Goal: Navigation & Orientation: Find specific page/section

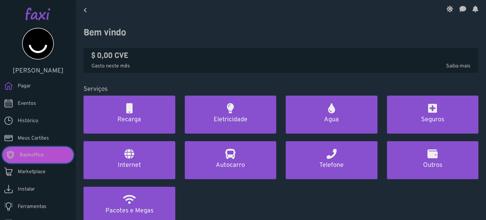
click at [48, 152] on link "Backoffice" at bounding box center [38, 155] width 71 height 16
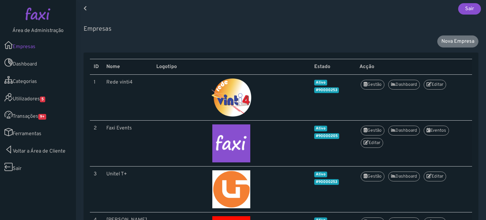
click at [43, 103] on link "Utilizadores 5" at bounding box center [38, 97] width 76 height 17
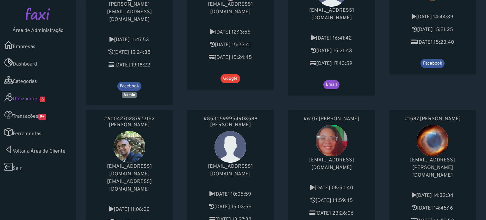
scroll to position [102, 0]
click at [197, 137] on div "#8530599954903588 Estevão BRITO stefano.cortez00@gmail.com 2025-08-23 10:05:59 …" at bounding box center [230, 179] width 87 height 141
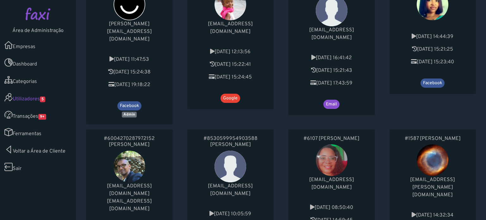
scroll to position [118, 0]
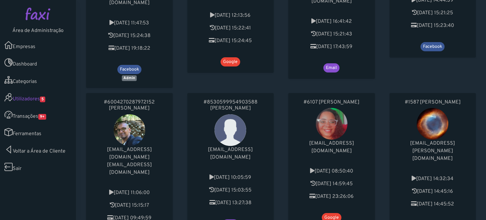
click at [177, 137] on div "#6004270287972152 Gilson Lopes gilsonlopes268@gmail.com gilsonlopes268@gmail.co…" at bounding box center [129, 171] width 101 height 162
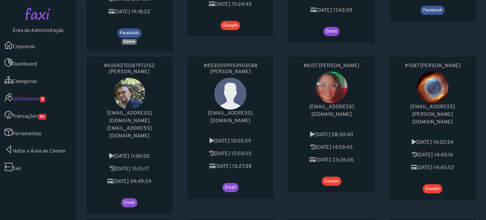
scroll to position [155, 0]
click at [180, 93] on div "#8530599954903588 Estevão BRITO stefano.cortez00@gmail.com 2025-08-23 10:05:59 …" at bounding box center [230, 135] width 101 height 162
click at [51, 120] on link "Transações 9+" at bounding box center [38, 114] width 76 height 17
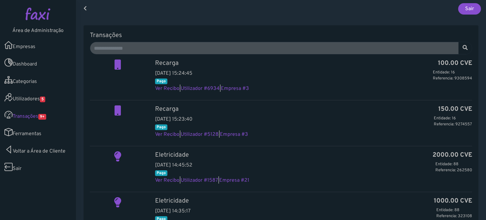
click at [136, 85] on div at bounding box center [117, 75] width 65 height 33
click at [34, 99] on link "Utilizadores 5" at bounding box center [38, 97] width 76 height 17
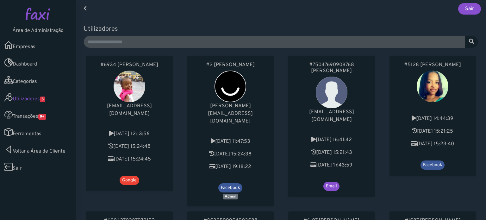
click at [152, 109] on span "[EMAIL_ADDRESS][DOMAIN_NAME]" at bounding box center [129, 110] width 45 height 14
click at [43, 119] on span "9+" at bounding box center [42, 117] width 8 height 6
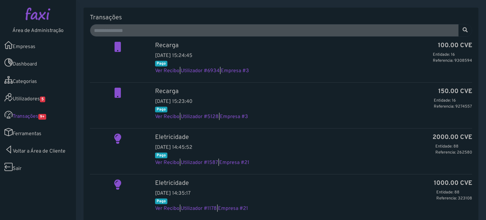
scroll to position [11, 0]
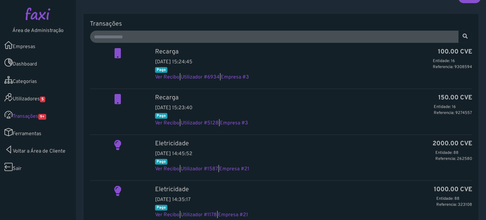
click at [45, 101] on span "5" at bounding box center [42, 99] width 5 height 6
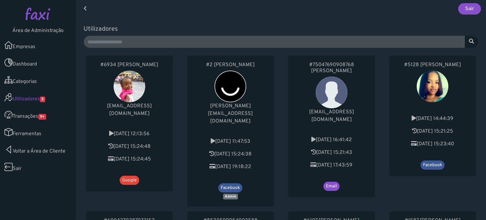
click at [184, 144] on div "#2 [PERSON_NAME] [PERSON_NAME][EMAIL_ADDRESS][DOMAIN_NAME] [DATE] 11:47:53 [DAT…" at bounding box center [230, 131] width 101 height 156
click at [34, 113] on link "Transações 9+" at bounding box center [38, 114] width 76 height 17
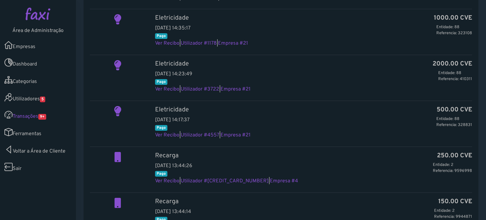
scroll to position [184, 0]
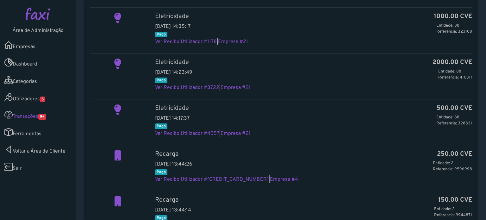
click at [41, 99] on link "Utilizadores 5" at bounding box center [38, 97] width 76 height 17
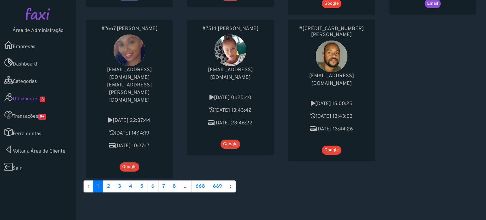
scroll to position [502, 0]
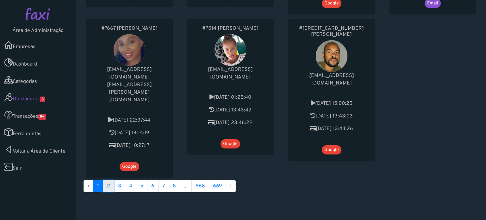
click at [106, 180] on link "2" at bounding box center [108, 186] width 11 height 12
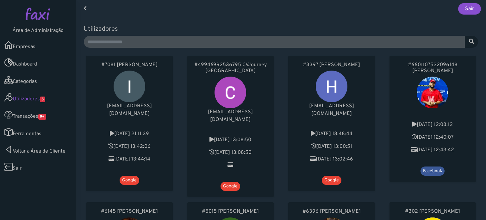
click at [184, 139] on div "#49946992536795 CVJourney Cape verde cvjourneycapeverde@gmail.com 2025-09-11 13…" at bounding box center [230, 126] width 101 height 146
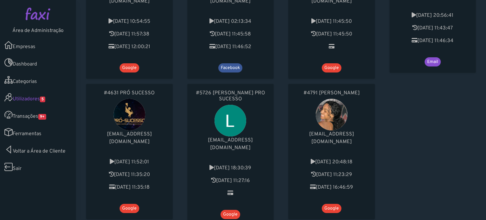
scroll to position [444, 0]
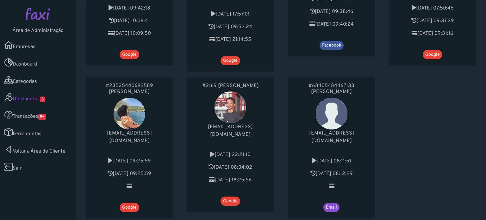
scroll to position [428, 0]
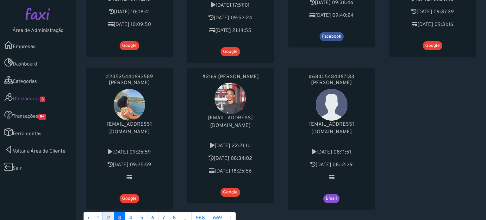
click at [108, 212] on link "2" at bounding box center [108, 218] width 11 height 12
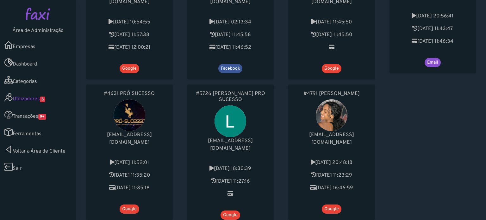
scroll to position [450, 0]
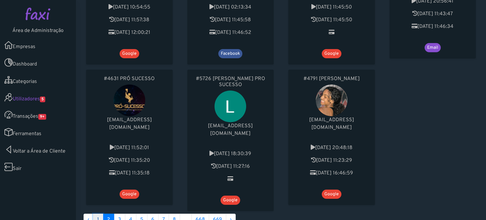
click at [99, 214] on link "1" at bounding box center [98, 220] width 10 height 12
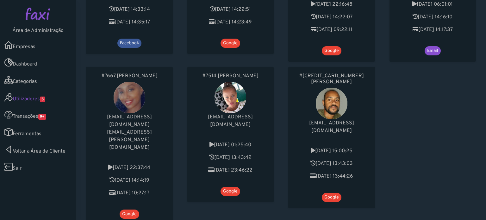
scroll to position [462, 0]
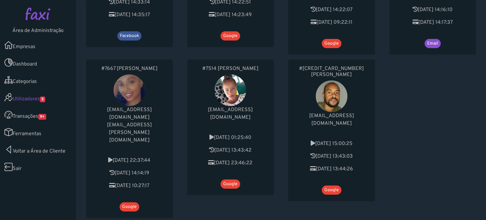
click at [34, 115] on link "Transações 9+" at bounding box center [38, 114] width 76 height 17
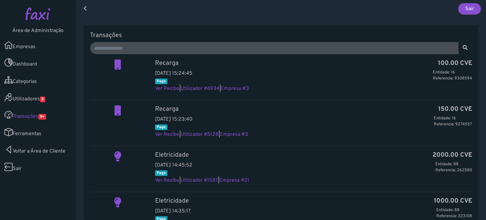
click at [26, 103] on link "Utilizadores 5" at bounding box center [38, 97] width 76 height 17
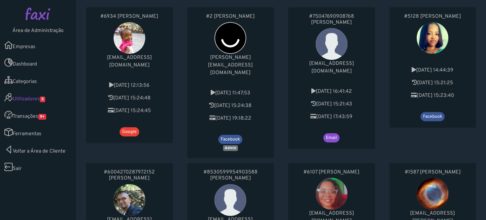
scroll to position [23, 0]
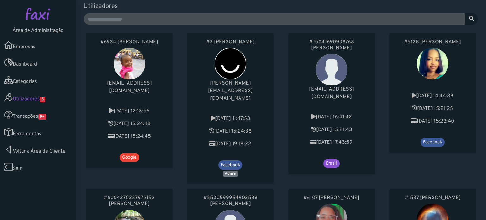
click at [364, 94] on div "#75047690908768 [PERSON_NAME] [EMAIL_ADDRESS][DOMAIN_NAME] [DATE] 16:41:42 [DAT…" at bounding box center [331, 103] width 87 height 141
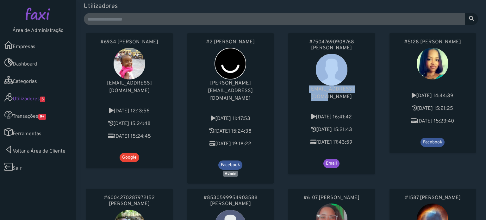
drag, startPoint x: 357, startPoint y: 90, endPoint x: 297, endPoint y: 84, distance: 60.4
click at [297, 84] on div "#75047690908768 Hermenegilda Luz Gilda88luz@gmail.com 2025-09-10 16:41:42 2025-…" at bounding box center [331, 103] width 87 height 141
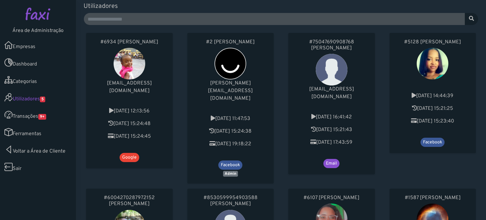
click at [386, 99] on div "#5128 Katia Correia 2024-02-21 14:44:39 2025-09-11 15:21:25 2025-09-11 15:23:40…" at bounding box center [432, 108] width 101 height 156
click at [357, 92] on p "Gilda88luz@gmail.com" at bounding box center [332, 92] width 74 height 15
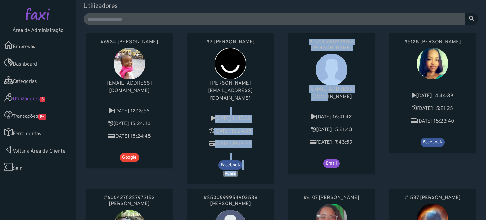
drag, startPoint x: 357, startPoint y: 92, endPoint x: 263, endPoint y: 93, distance: 94.0
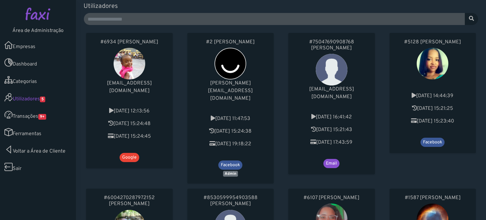
click at [355, 98] on div "#75047690908768 Hermenegilda Luz Gilda88luz@gmail.com 2025-09-10 16:41:42 2025-…" at bounding box center [331, 103] width 87 height 141
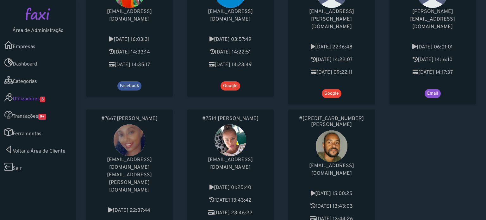
scroll to position [428, 0]
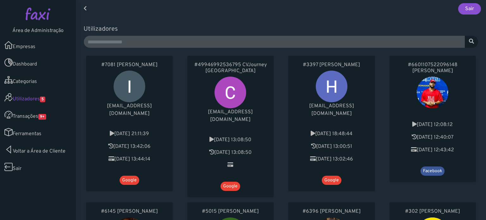
click at [46, 118] on span "9+" at bounding box center [42, 117] width 8 height 6
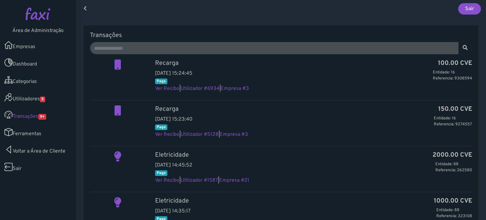
click at [33, 130] on link "Ferramentas" at bounding box center [38, 131] width 76 height 17
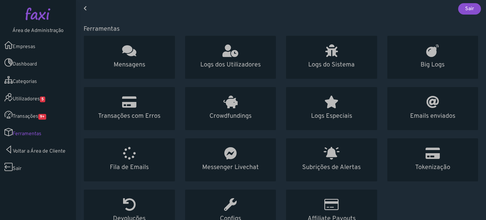
click at [34, 45] on link "Empresas" at bounding box center [38, 44] width 76 height 17
